Goal: Task Accomplishment & Management: Manage account settings

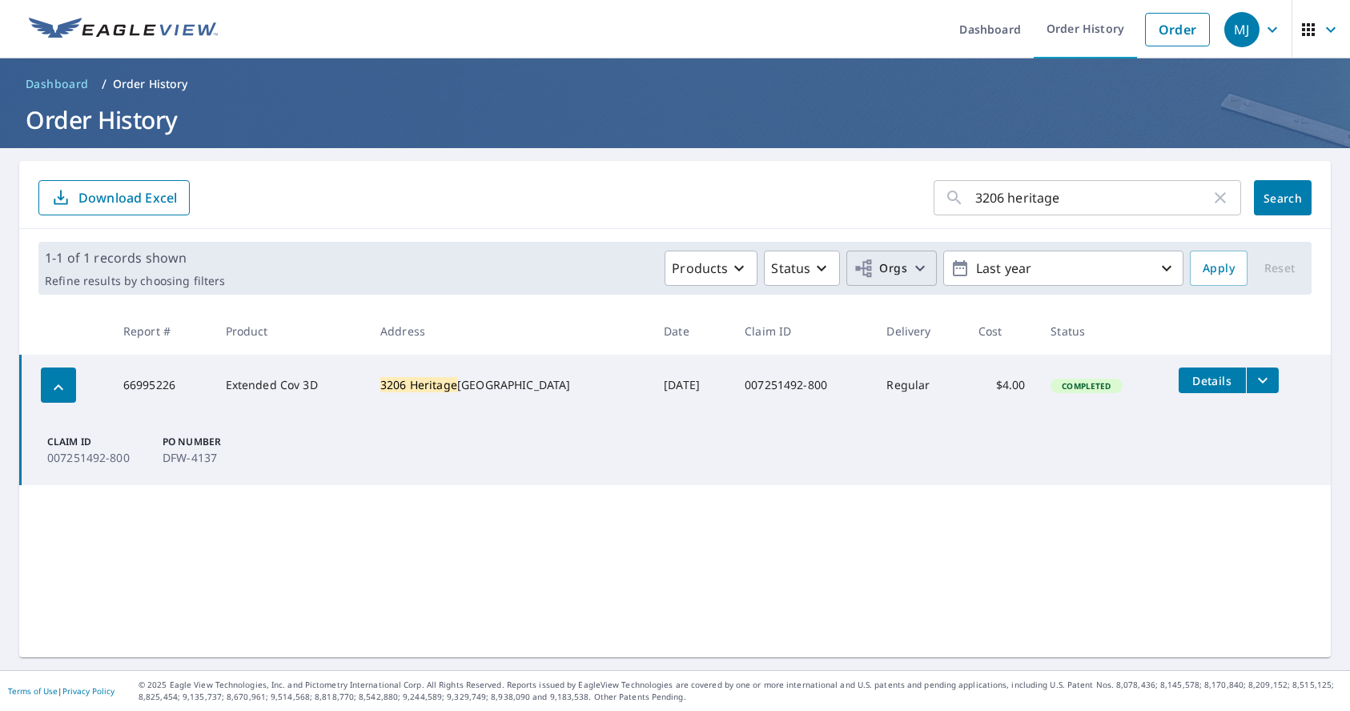
click at [900, 279] on button "Orgs" at bounding box center [891, 268] width 90 height 35
click at [642, 363] on label "Qualis GC" at bounding box center [626, 360] width 60 height 19
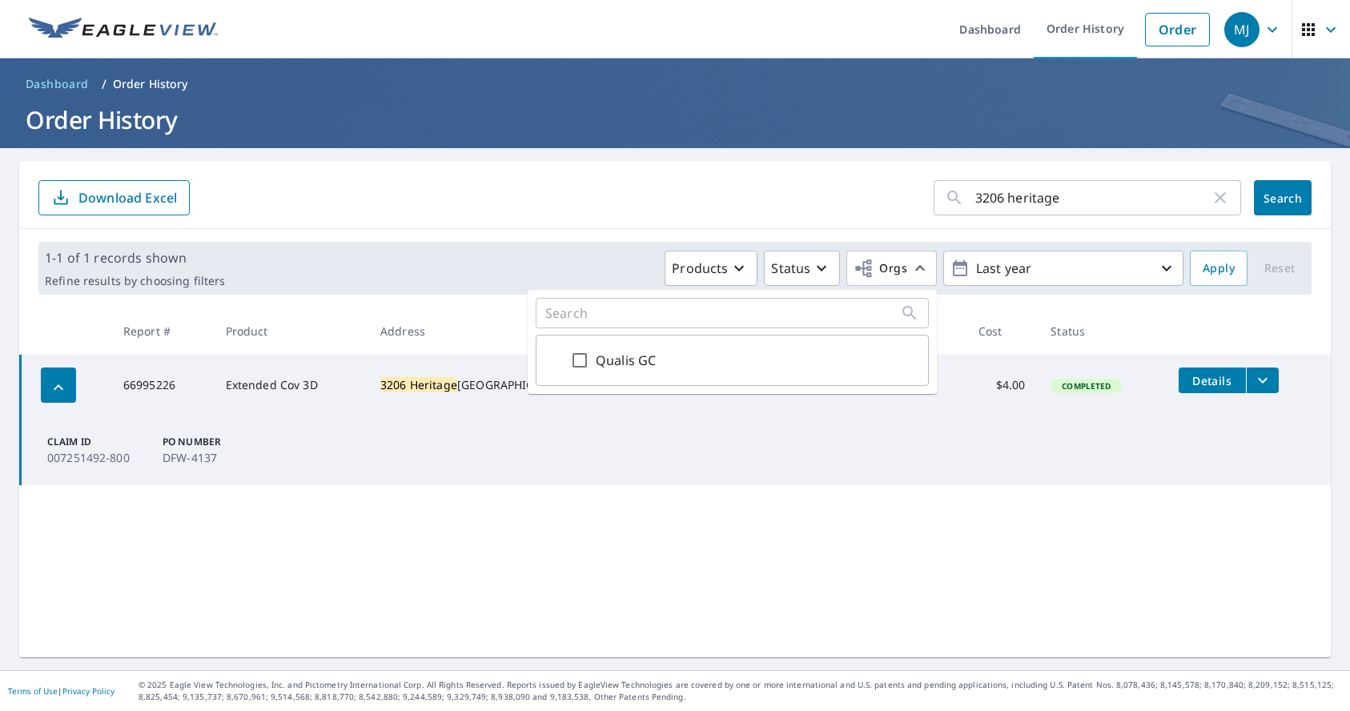
click at [589, 363] on input "Qualis GC" at bounding box center [579, 360] width 19 height 19
checkbox input "true"
click at [1007, 430] on td "Claim ID 007251492-800 PO Number DFW-4137" at bounding box center [676, 451] width 1311 height 70
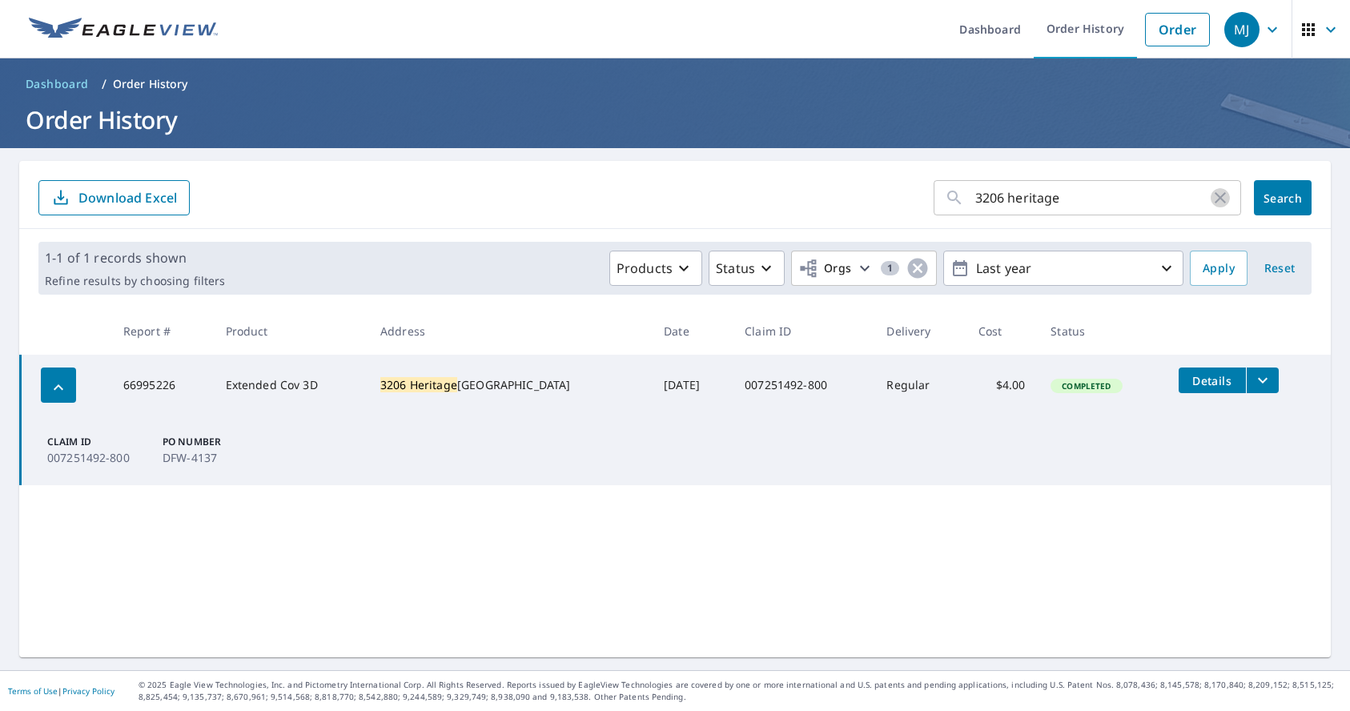
click at [1227, 200] on icon "button" at bounding box center [1220, 197] width 19 height 19
click at [1261, 195] on button "Search" at bounding box center [1283, 197] width 58 height 35
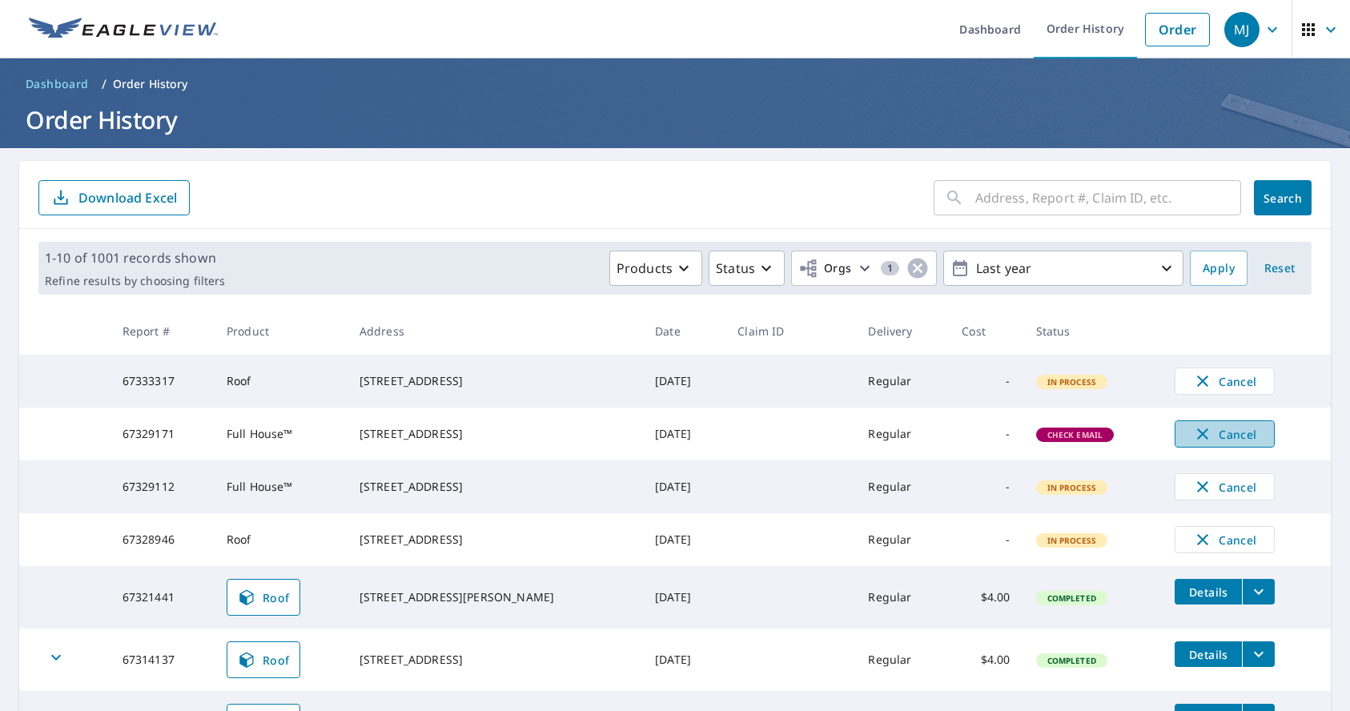
click at [1210, 442] on span "Cancel" at bounding box center [1225, 433] width 66 height 19
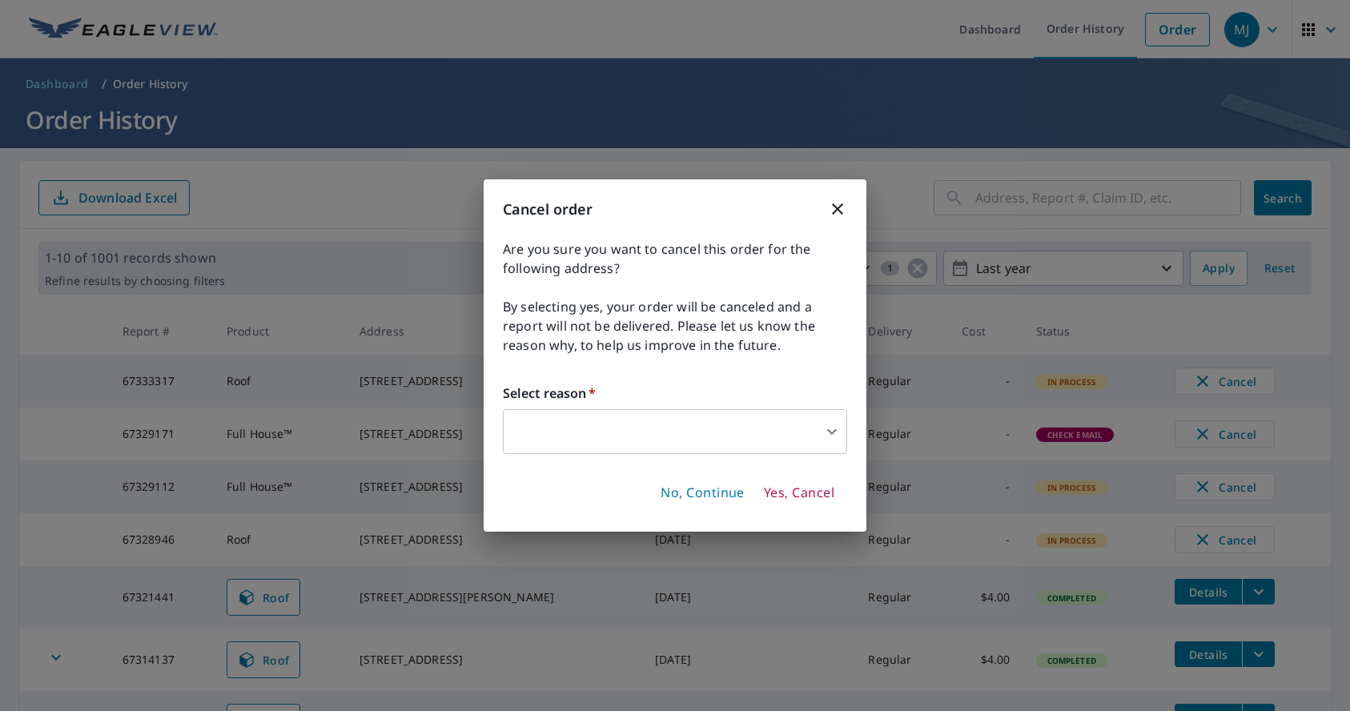
click at [792, 424] on body "MJ MJ Dashboard Order History Order MJ Dashboard / Order History Order History …" at bounding box center [675, 355] width 1350 height 711
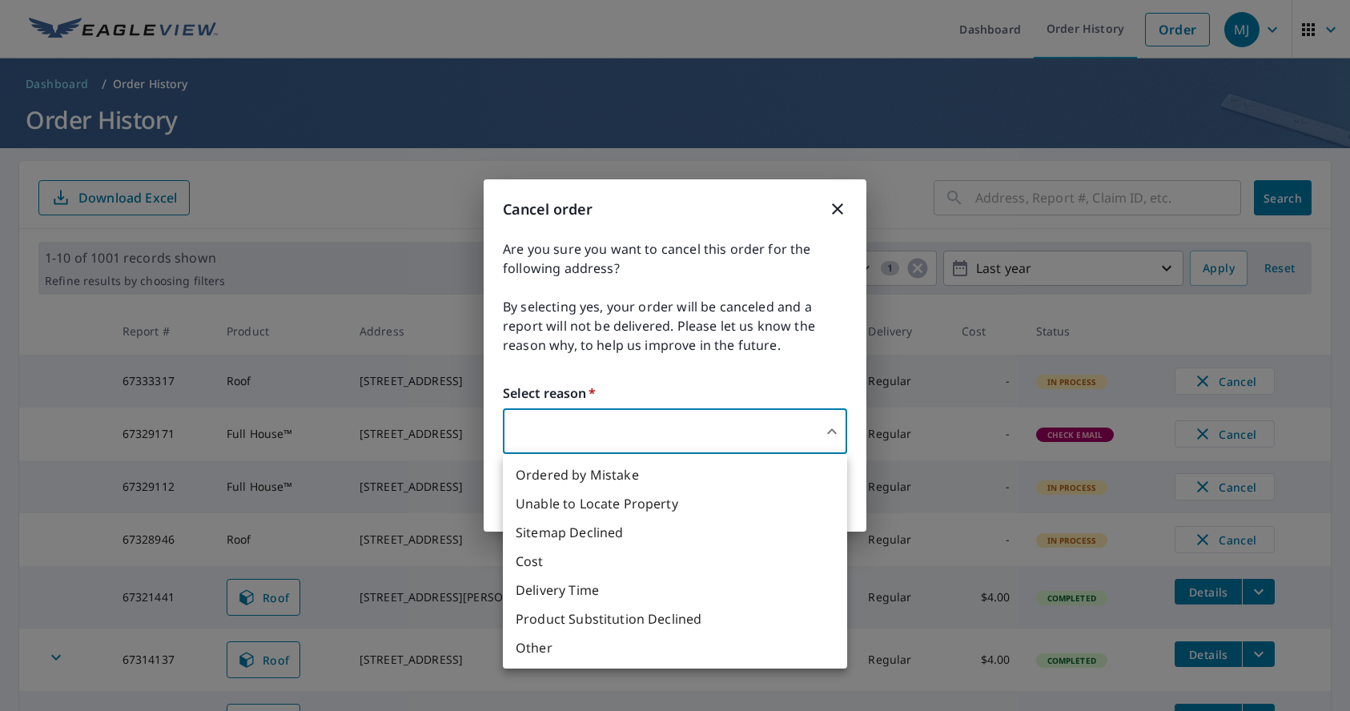
click at [626, 479] on li "Ordered by Mistake" at bounding box center [675, 474] width 344 height 29
type input "30"
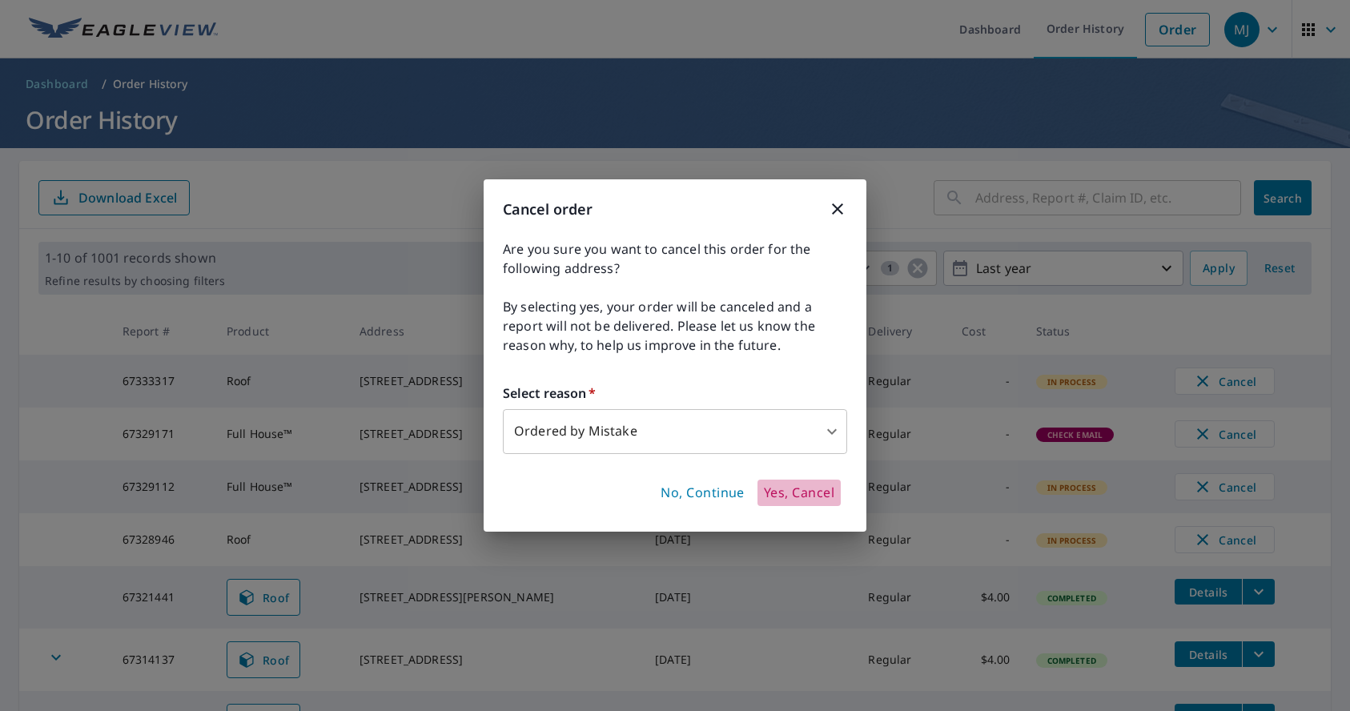
click at [796, 493] on span "Yes, Cancel" at bounding box center [799, 494] width 70 height 18
